Goal: Check status: Check status

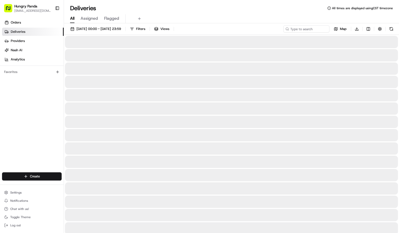
click at [300, 28] on input at bounding box center [298, 28] width 61 height 7
paste input "8435757445858780691253"
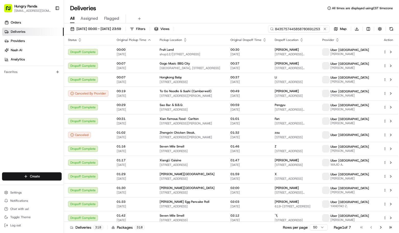
type input "8435757445858780691253"
